Goal: Check status: Check status

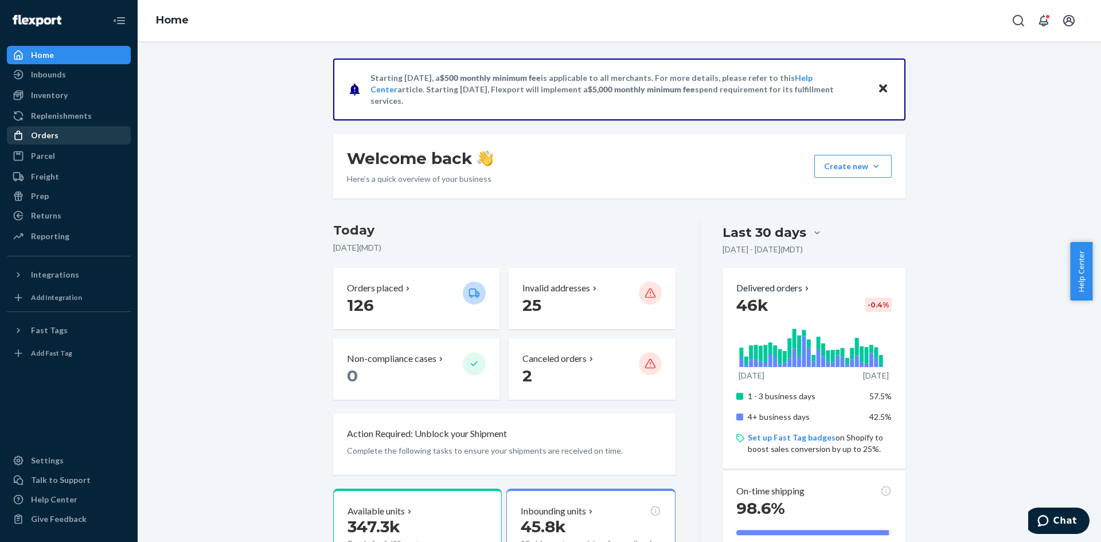
click at [38, 135] on div "Orders" at bounding box center [45, 135] width 28 height 11
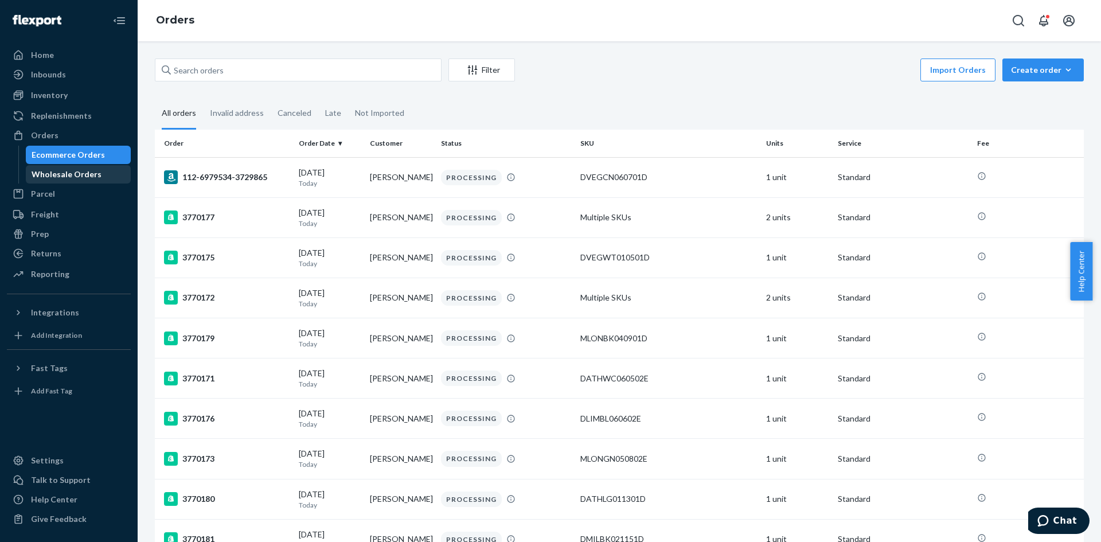
click at [96, 178] on div "Wholesale Orders" at bounding box center [78, 174] width 103 height 16
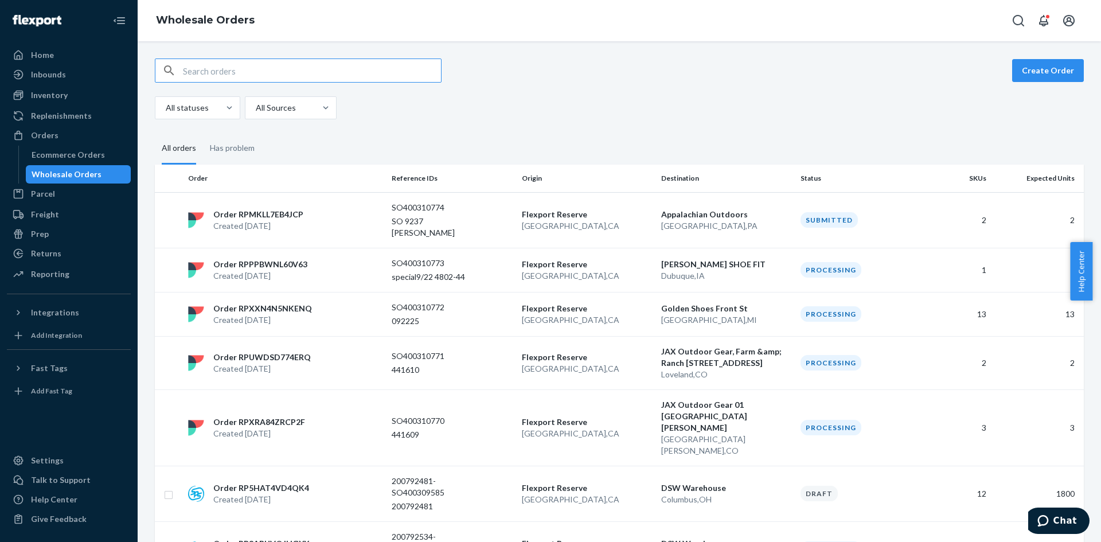
click at [209, 76] on input "text" at bounding box center [312, 70] width 258 height 23
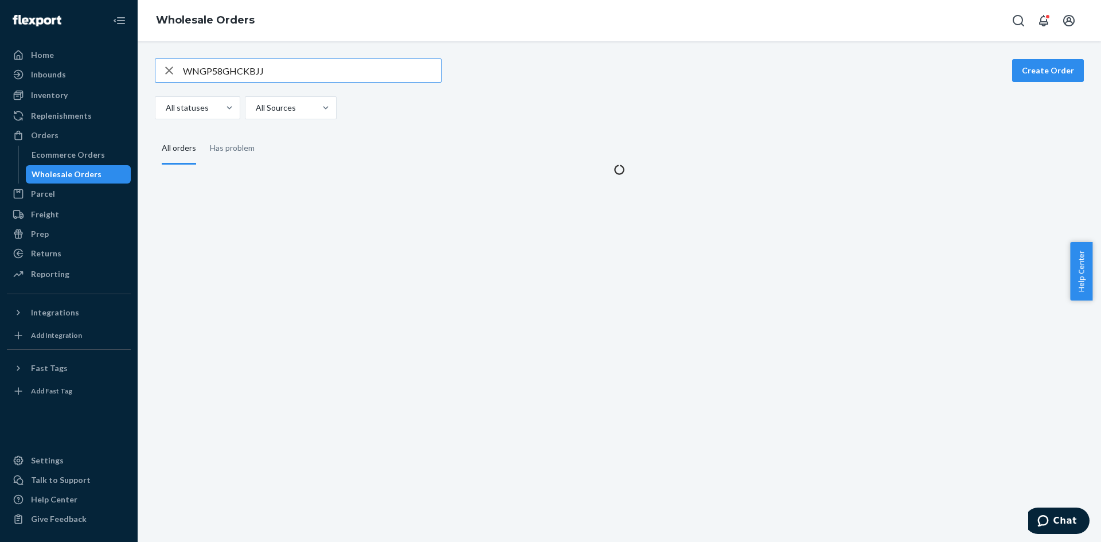
type input "WNGP58GHCKBJJ"
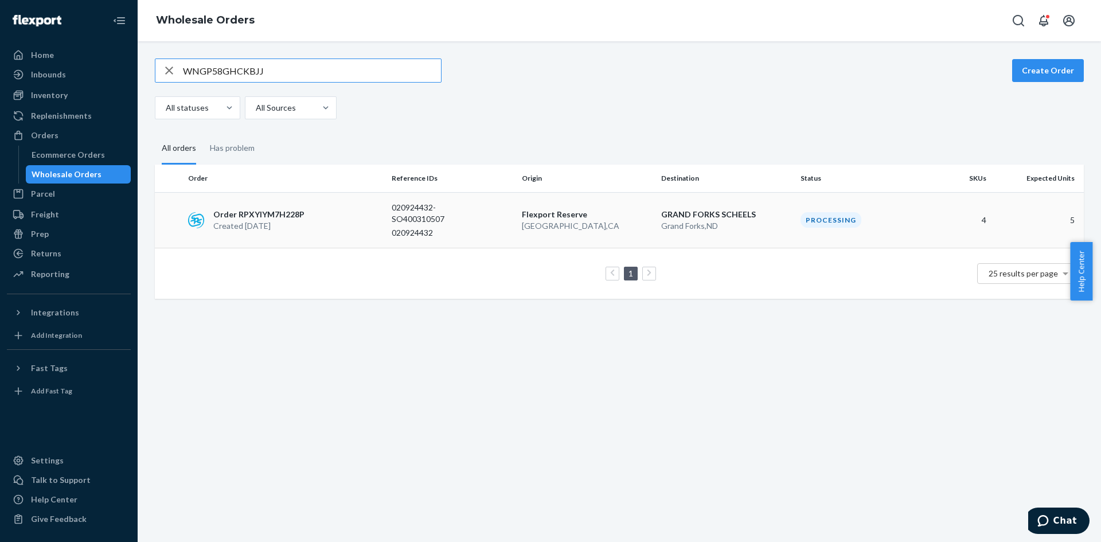
click at [223, 215] on p "Order RPXYIYM7H228P" at bounding box center [258, 214] width 91 height 11
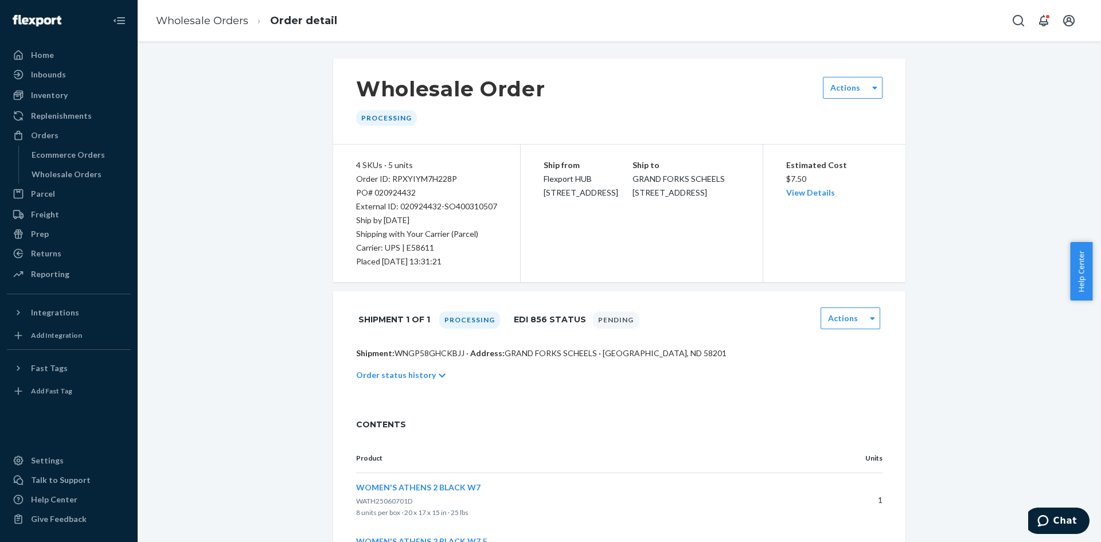
click at [368, 368] on div "Order status history" at bounding box center [619, 375] width 526 height 32
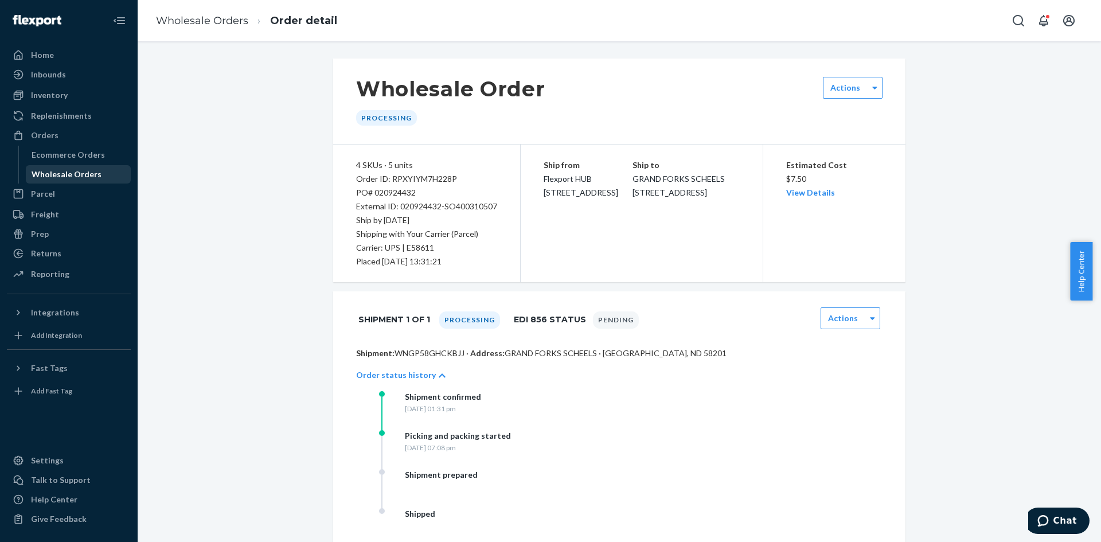
click at [49, 174] on div "Wholesale Orders" at bounding box center [67, 174] width 70 height 11
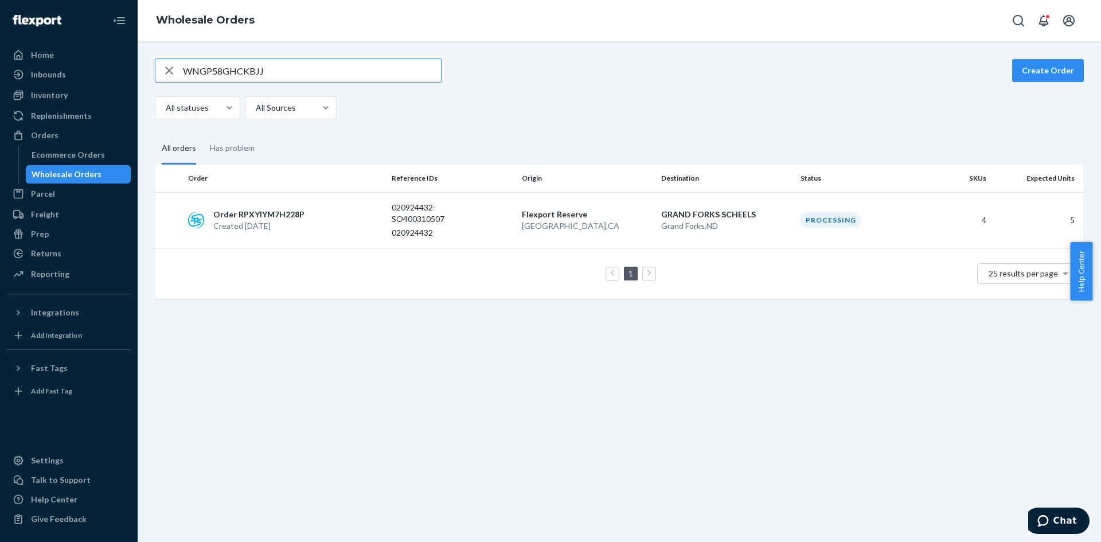
drag, startPoint x: 272, startPoint y: 69, endPoint x: 168, endPoint y: 67, distance: 104.4
click at [168, 67] on div "WNGP58GHCKBJJ" at bounding box center [298, 70] width 286 height 23
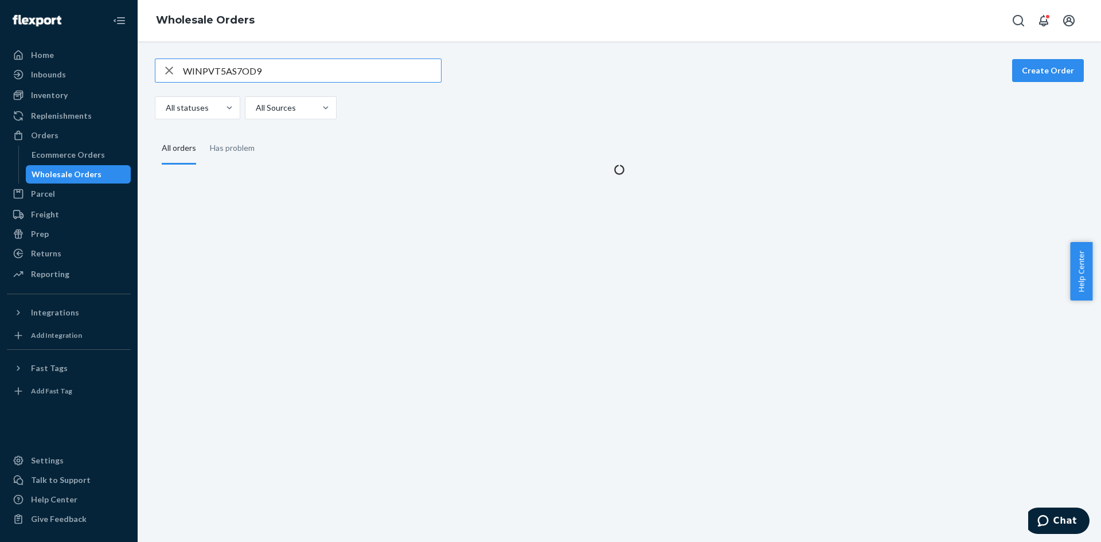
type input "WINPVT5AS7OD9"
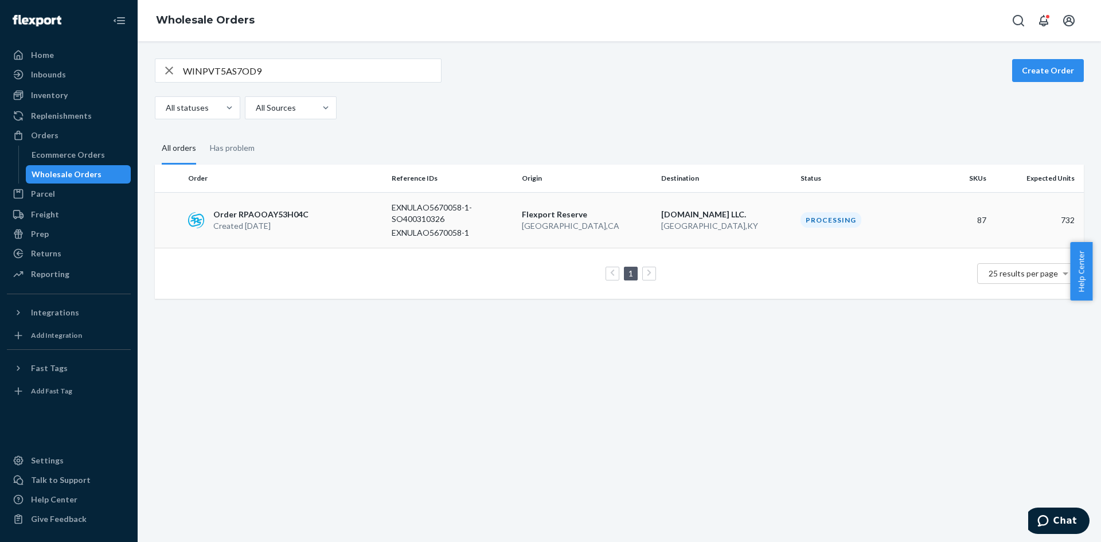
click at [239, 209] on p "Order RPAOOAY53H04C" at bounding box center [260, 214] width 95 height 11
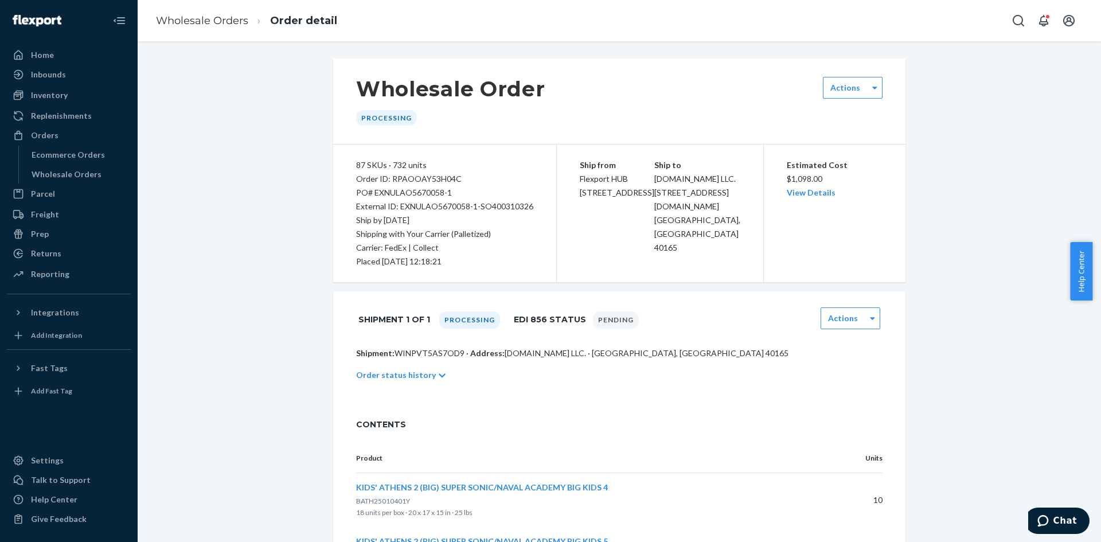
click at [370, 379] on p "Order status history" at bounding box center [396, 374] width 80 height 11
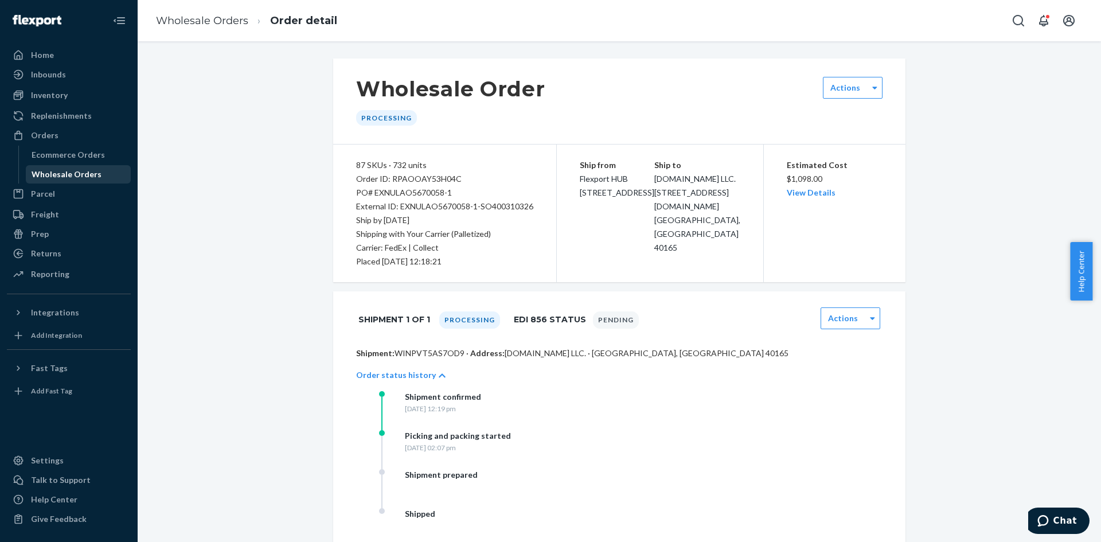
click at [55, 167] on div "Wholesale Orders" at bounding box center [78, 174] width 103 height 16
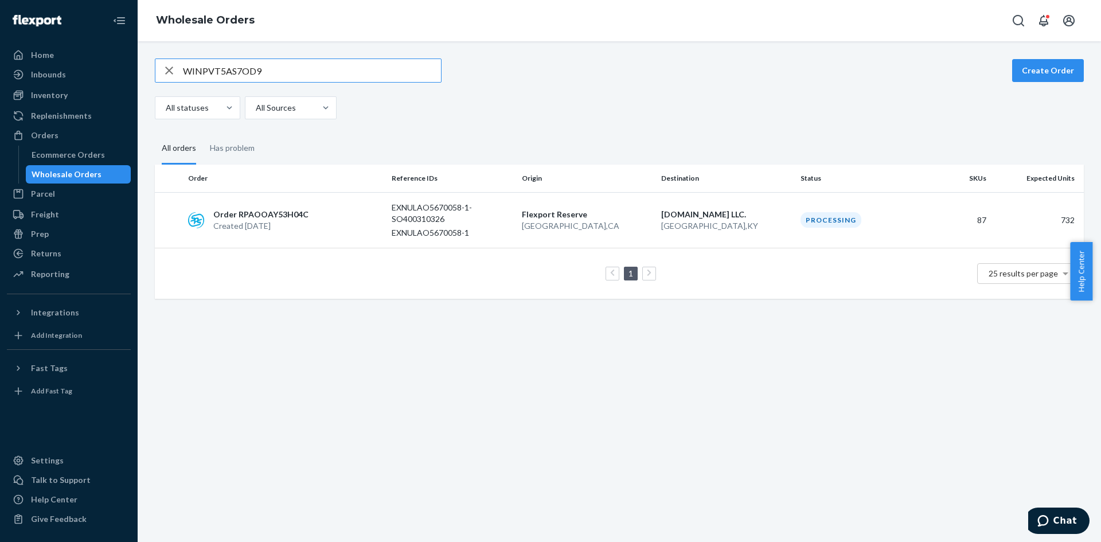
drag, startPoint x: 253, startPoint y: 72, endPoint x: 154, endPoint y: 66, distance: 99.4
click at [154, 66] on div "WINPVT5AS7OD9 Create Order All statuses All Sources All orders Has problem Orde…" at bounding box center [619, 178] width 946 height 240
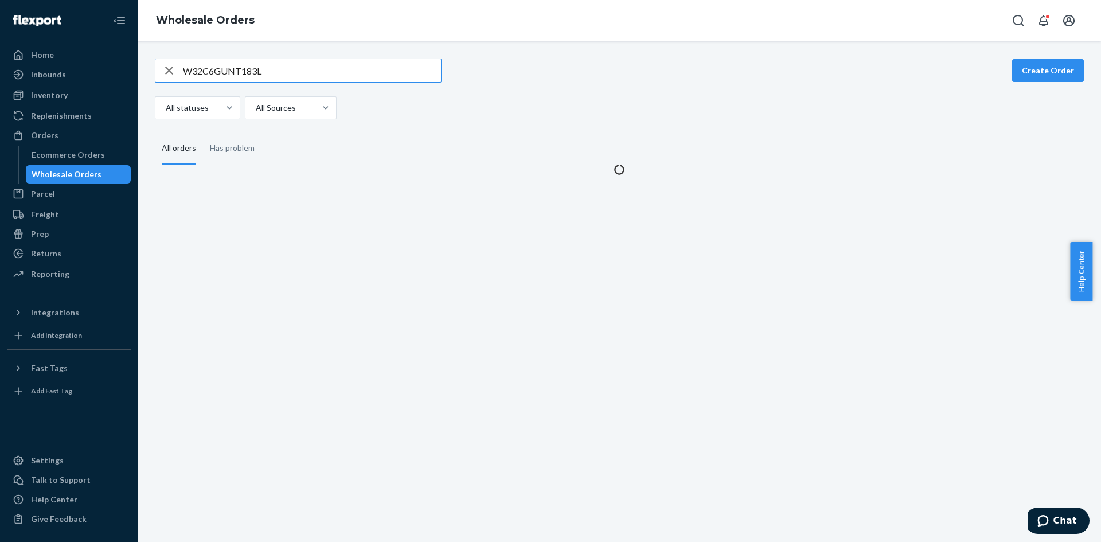
type input "W32C6GUNT183L"
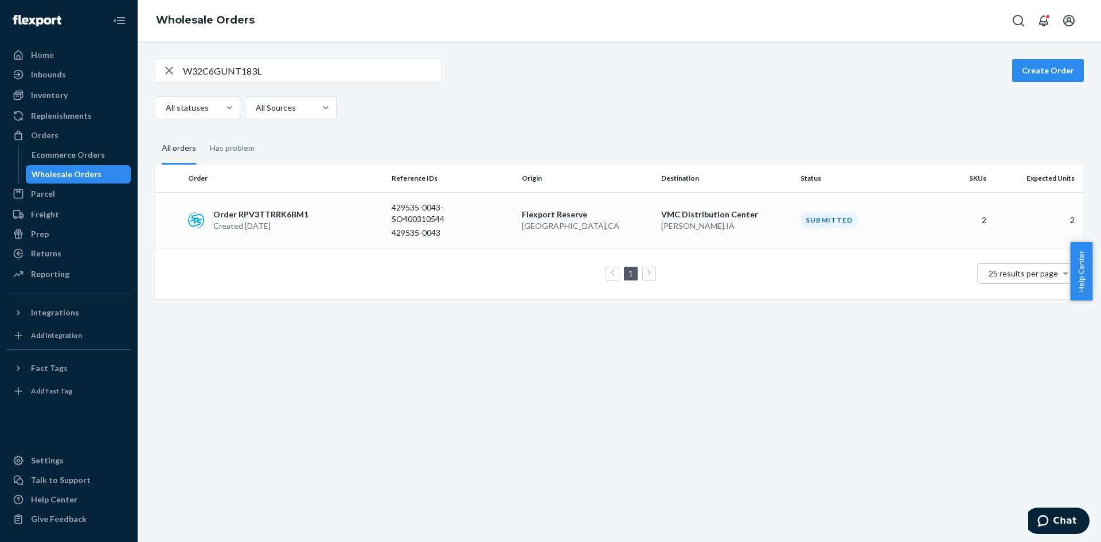
click at [243, 225] on p "Created [DATE]" at bounding box center [260, 225] width 95 height 11
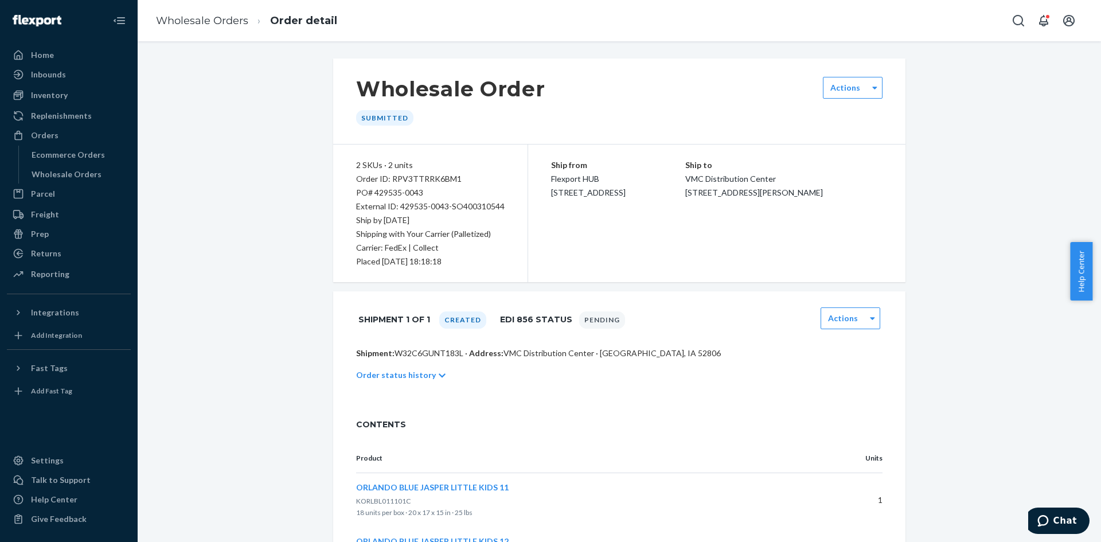
click at [372, 379] on p "Order status history" at bounding box center [396, 374] width 80 height 11
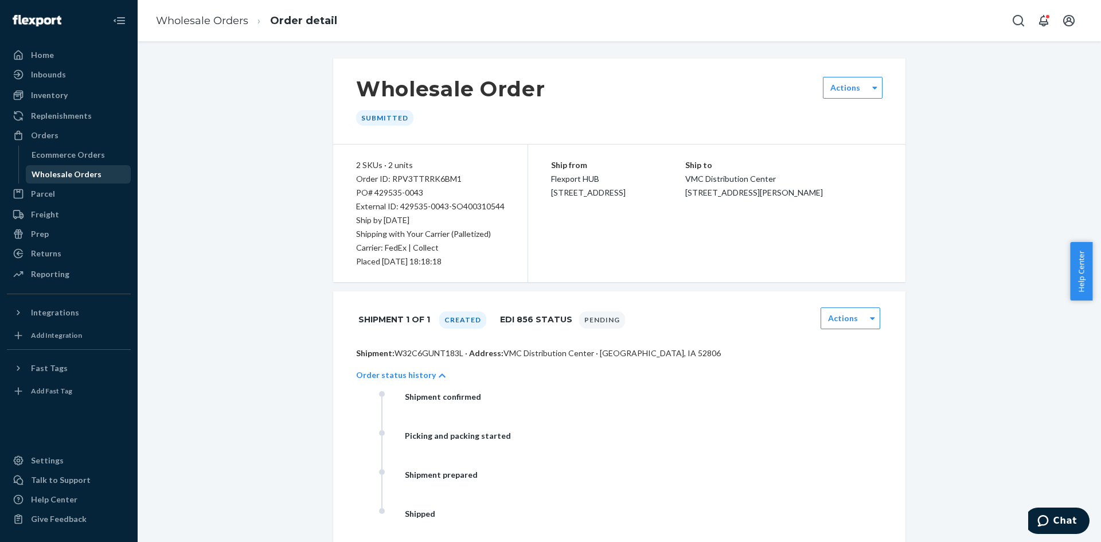
click at [65, 175] on div "Wholesale Orders" at bounding box center [67, 174] width 70 height 11
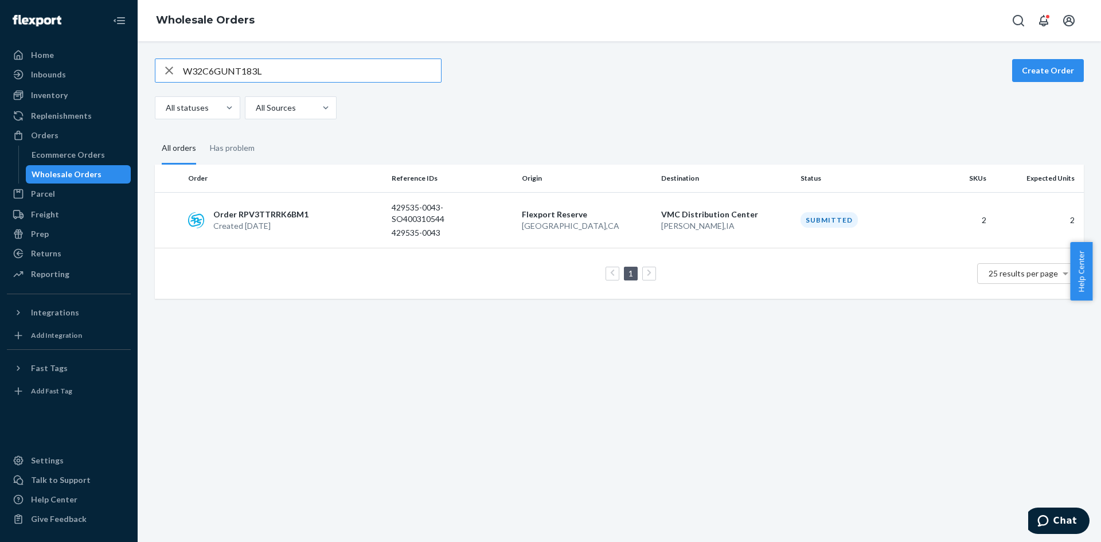
drag, startPoint x: 273, startPoint y: 71, endPoint x: 170, endPoint y: 77, distance: 103.4
click at [170, 77] on div "W32C6GUNT183L" at bounding box center [298, 70] width 286 height 23
type input "SO400310535"
click at [258, 228] on p "Created [DATE]" at bounding box center [260, 225] width 95 height 11
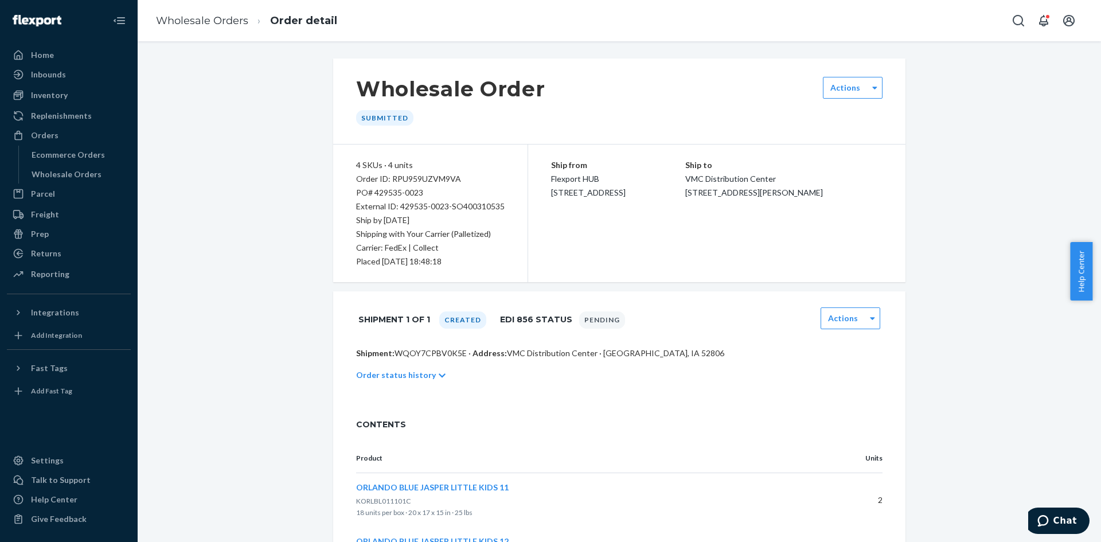
click at [362, 366] on div "Order status history" at bounding box center [619, 375] width 526 height 32
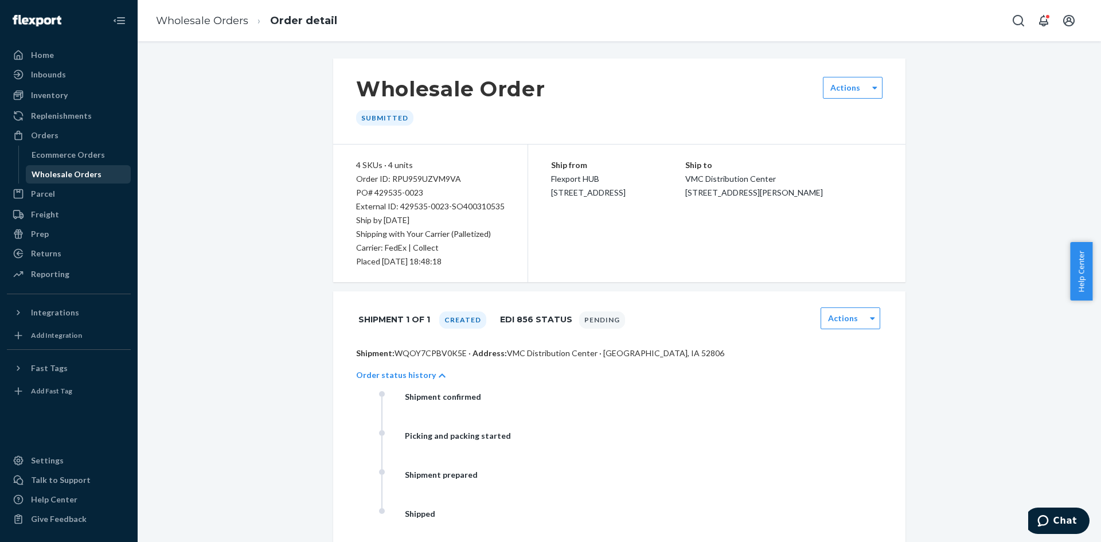
click at [92, 177] on div "Wholesale Orders" at bounding box center [67, 174] width 70 height 11
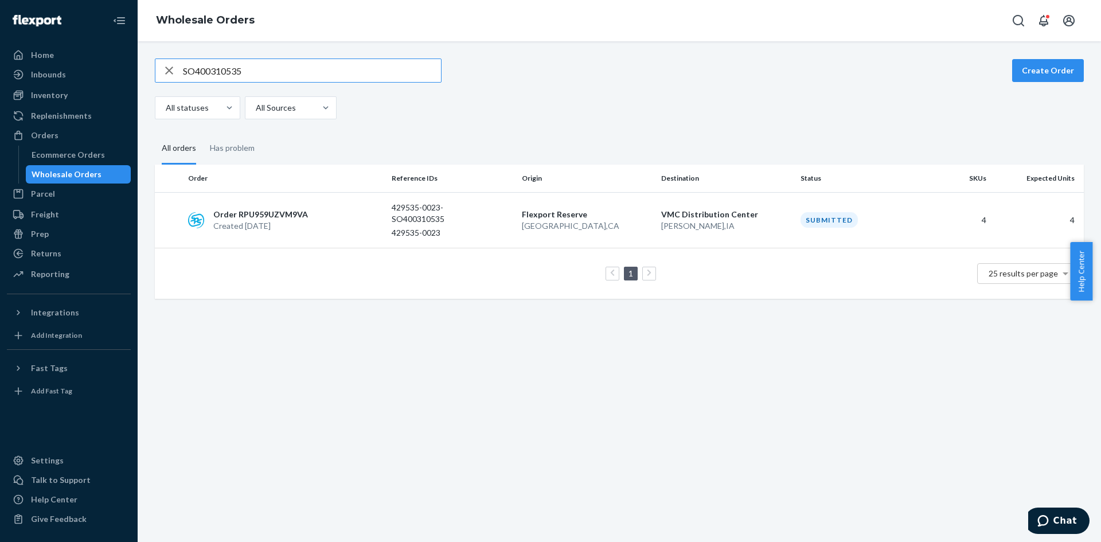
drag, startPoint x: 259, startPoint y: 68, endPoint x: 158, endPoint y: 74, distance: 101.1
click at [158, 74] on div "SO400310535" at bounding box center [298, 70] width 286 height 23
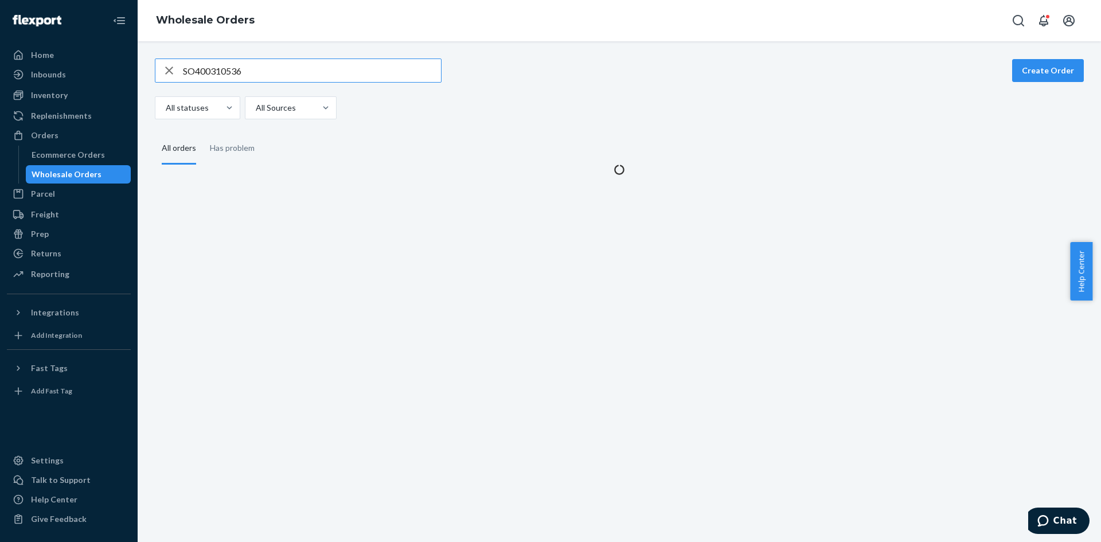
type input "SO400310536"
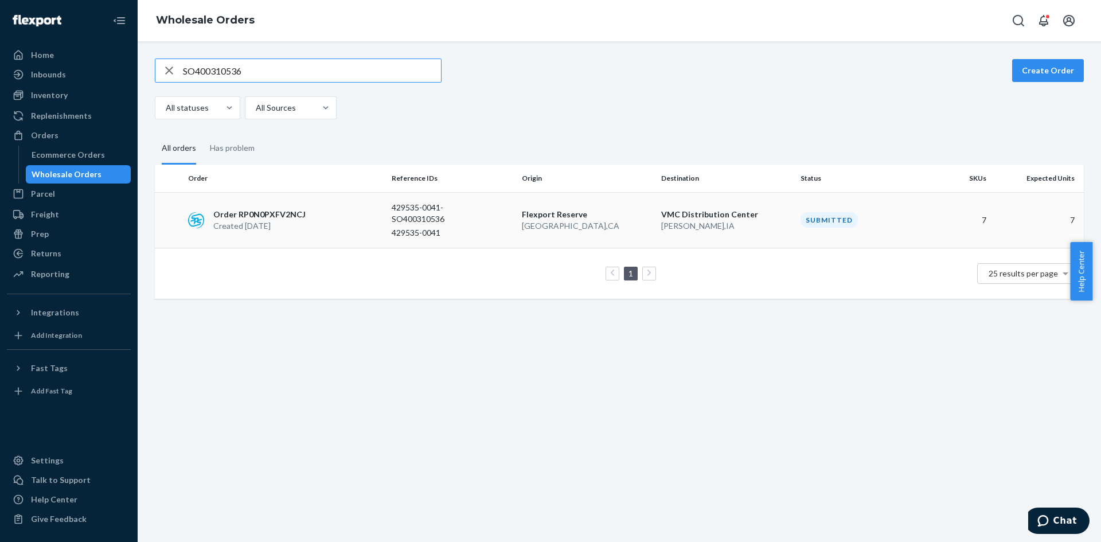
click at [276, 222] on p "Created [DATE]" at bounding box center [259, 225] width 92 height 11
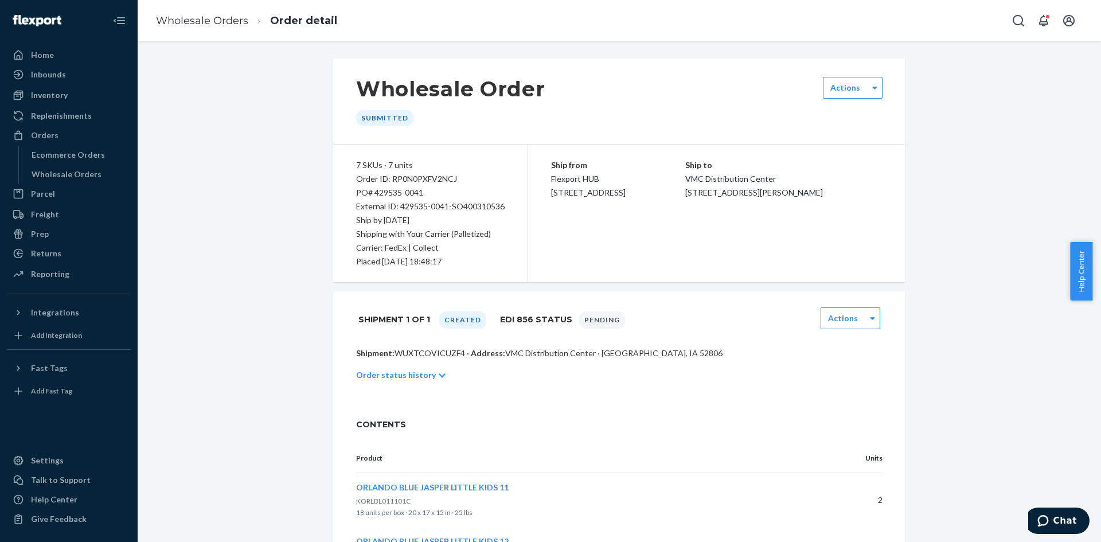
click at [375, 379] on p "Order status history" at bounding box center [396, 374] width 80 height 11
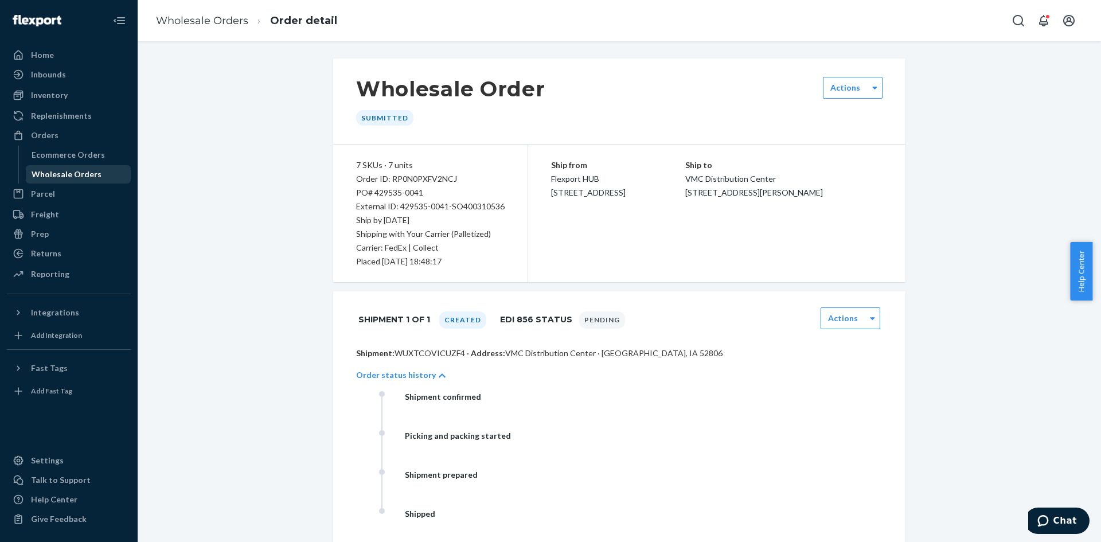
click at [46, 171] on div "Wholesale Orders" at bounding box center [67, 174] width 70 height 11
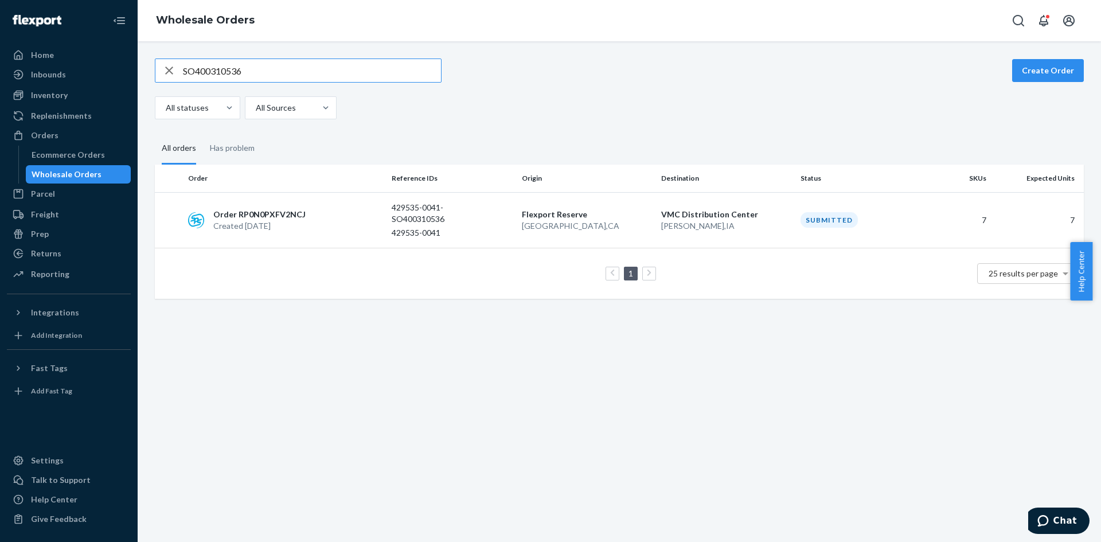
drag, startPoint x: 264, startPoint y: 72, endPoint x: 134, endPoint y: 76, distance: 129.7
click at [134, 76] on div "Home Inbounds Shipping Plans Problems Inventory Products Replenishments Orders …" at bounding box center [550, 271] width 1101 height 542
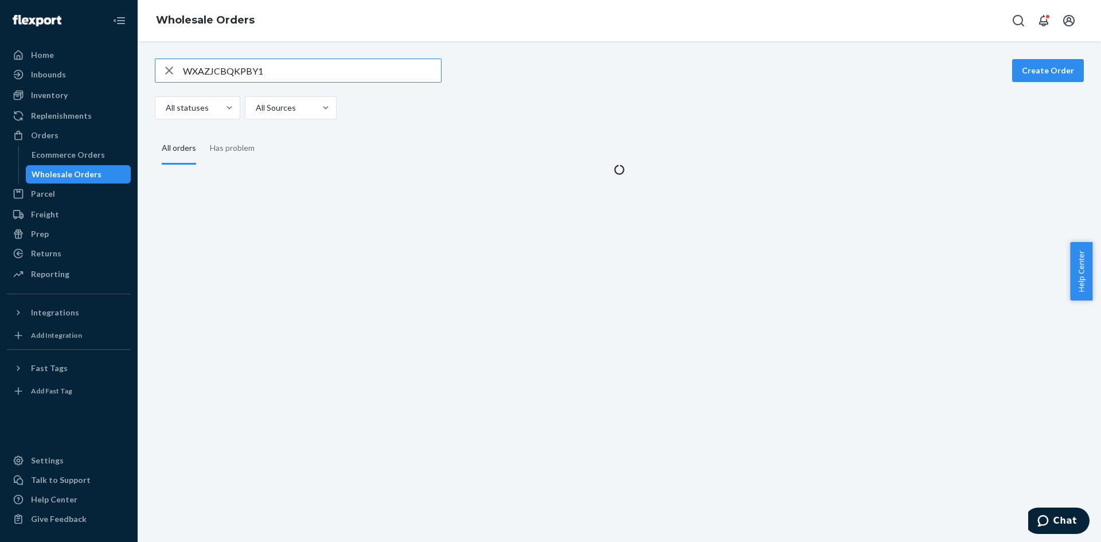
type input "WXAZJCBQKPBY1"
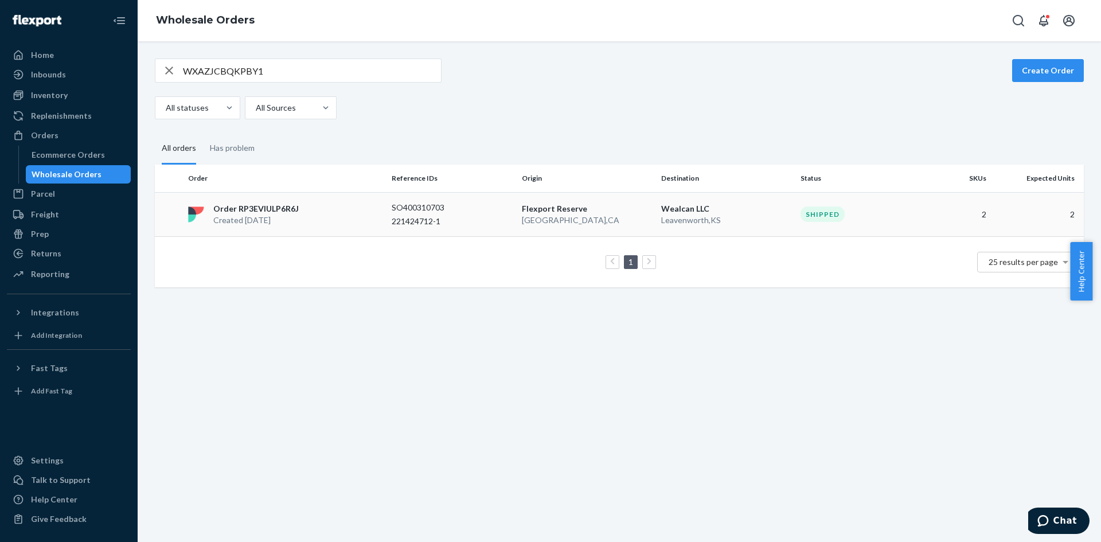
click at [200, 213] on img at bounding box center [196, 214] width 16 height 16
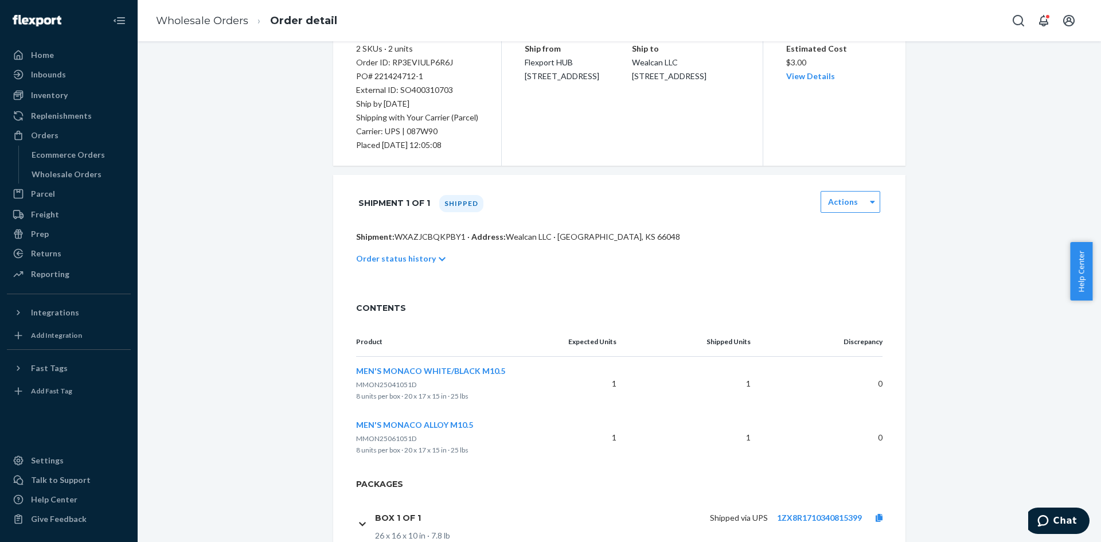
scroll to position [164, 0]
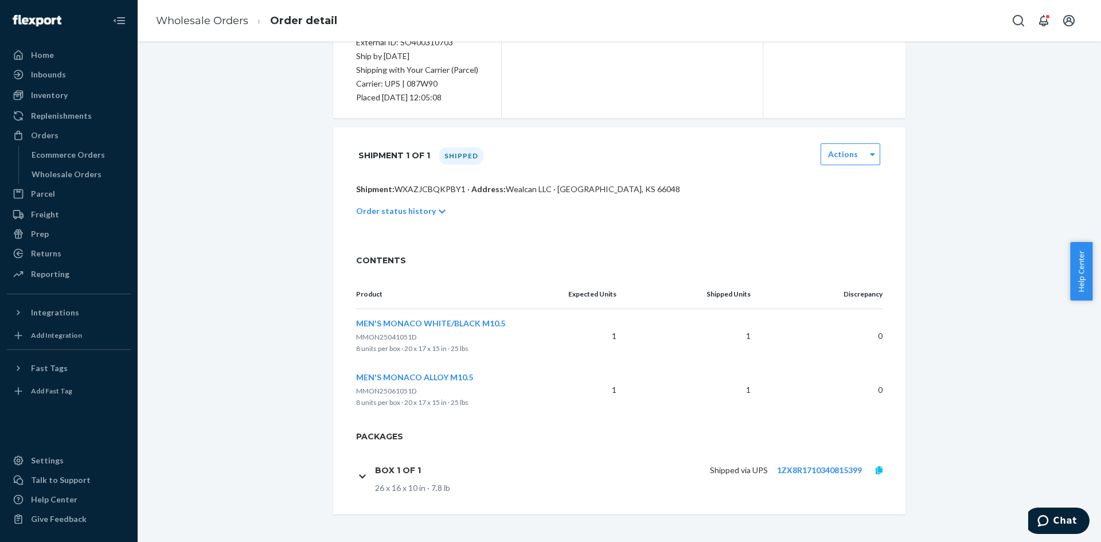
click at [876, 471] on icon at bounding box center [879, 470] width 7 height 8
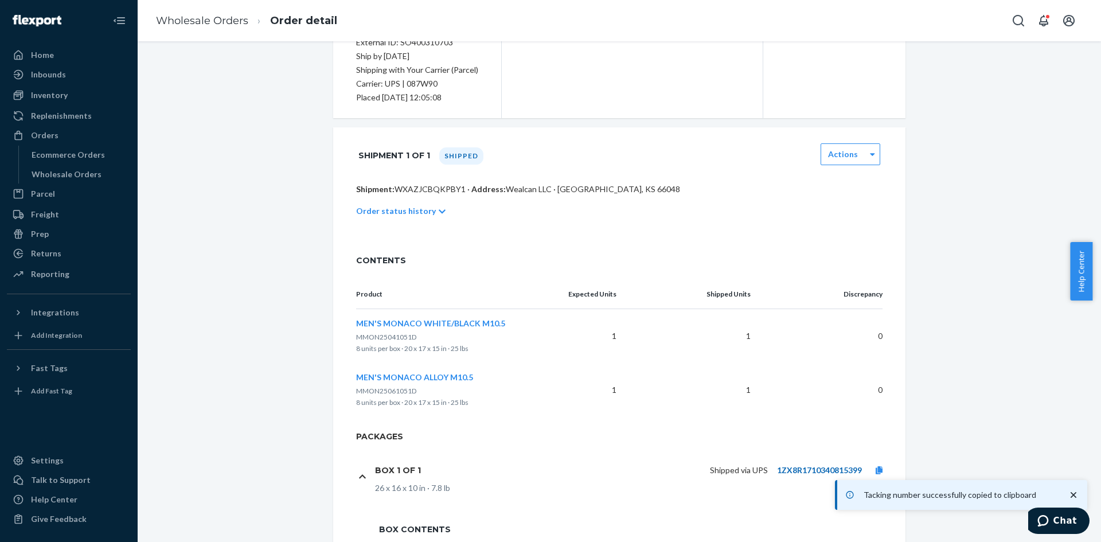
click at [820, 472] on link "1ZX8R1710340815399" at bounding box center [819, 470] width 85 height 10
